Goal: Find specific page/section: Find specific page/section

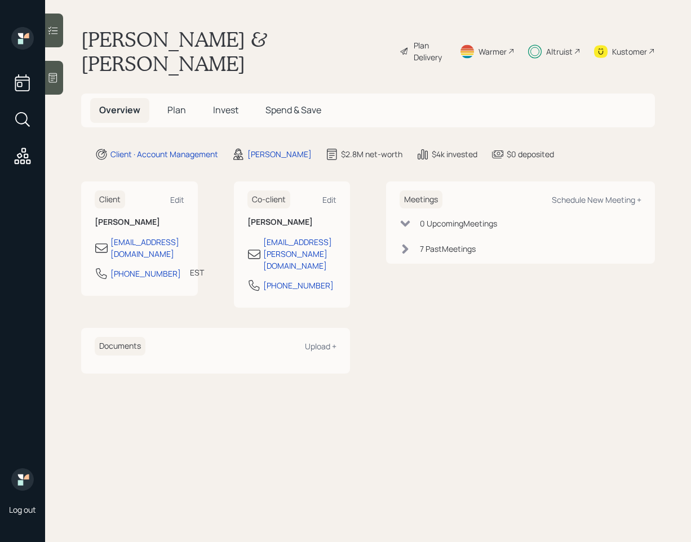
click at [59, 32] on icon at bounding box center [52, 30] width 11 height 11
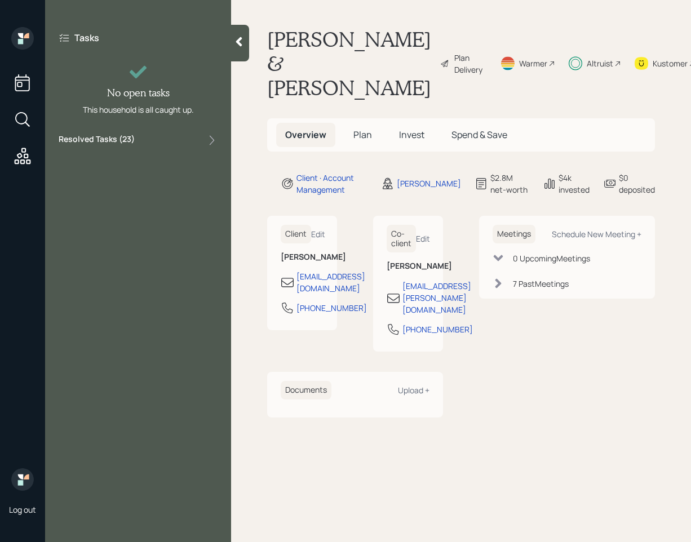
click at [131, 151] on div "Tasks No open tasks This household is all caught up. Resolved Tasks ( 23 )" at bounding box center [138, 89] width 186 height 125
click at [131, 145] on label "Resolved Tasks ( 23 )" at bounding box center [97, 141] width 76 height 14
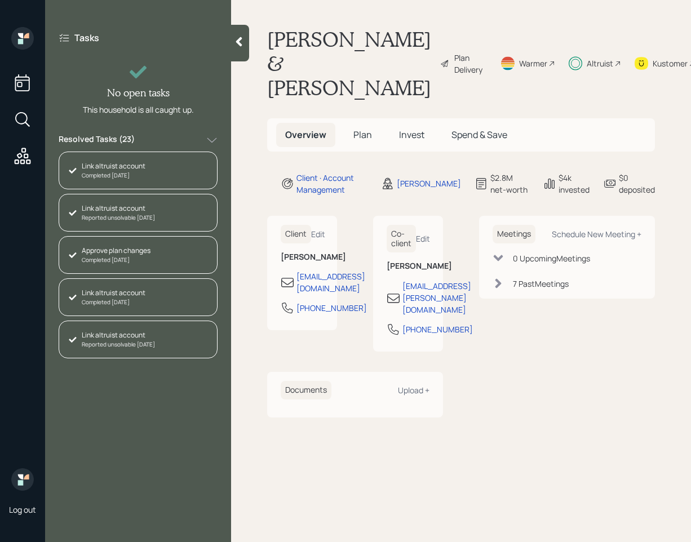
scroll to position [756, 0]
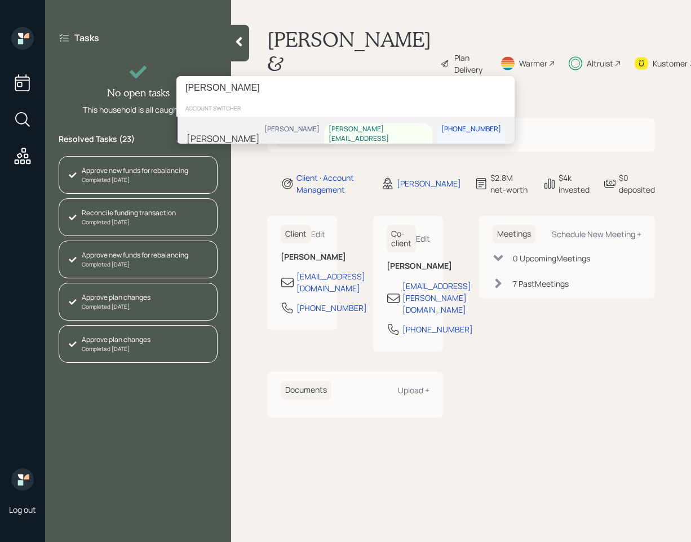
type input "[PERSON_NAME]"
click at [255, 131] on div "Diane Darrow Jonah Coleman kathy_diane@verizon.net 626-898-3041" at bounding box center [345, 139] width 338 height 44
